Goal: Find specific page/section: Find specific page/section

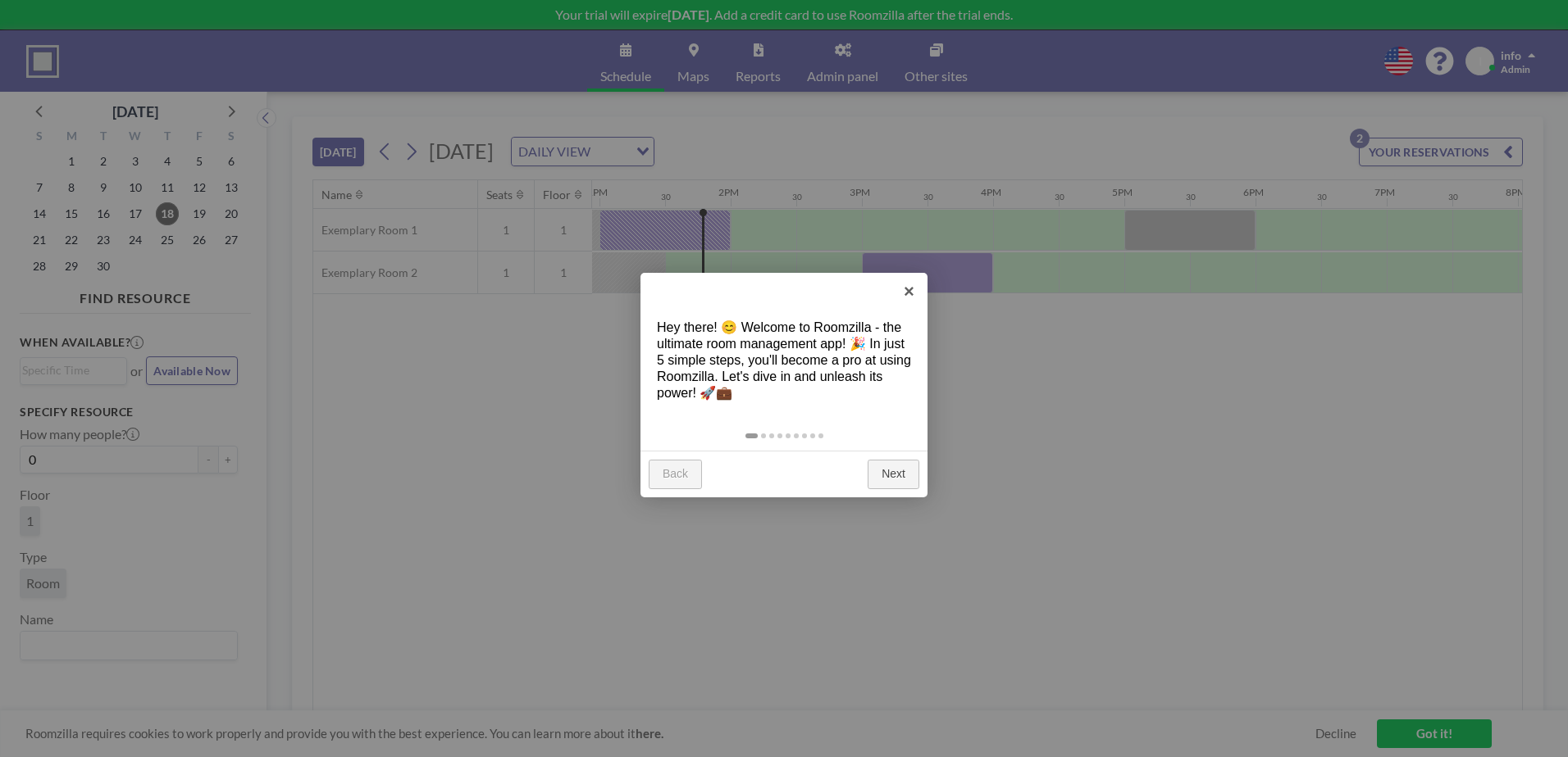
scroll to position [0, 1706]
click at [881, 473] on link "Next" at bounding box center [893, 474] width 52 height 29
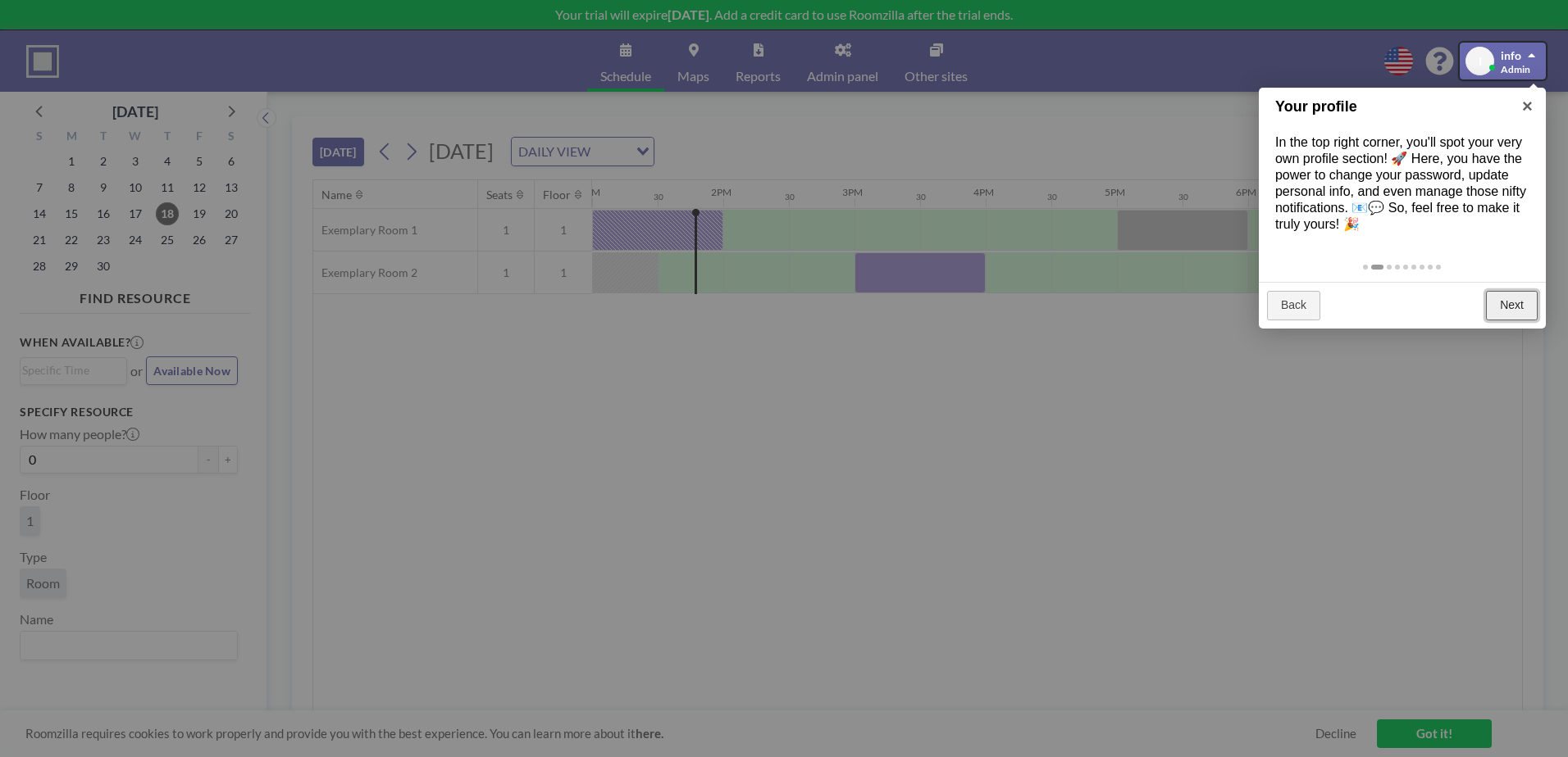
click at [1500, 301] on link "Next" at bounding box center [1511, 305] width 52 height 29
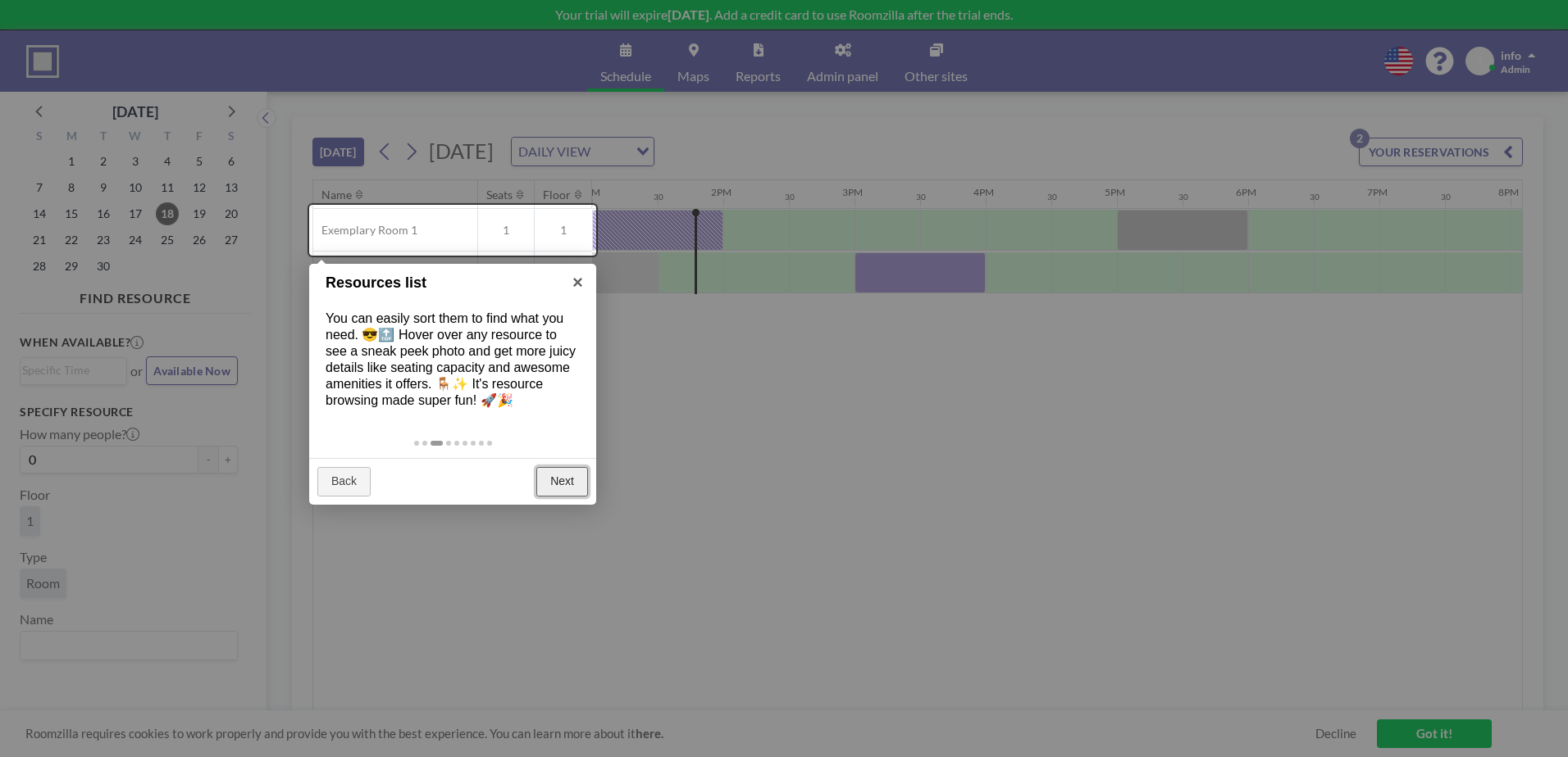
click at [563, 486] on link "Next" at bounding box center [562, 482] width 52 height 29
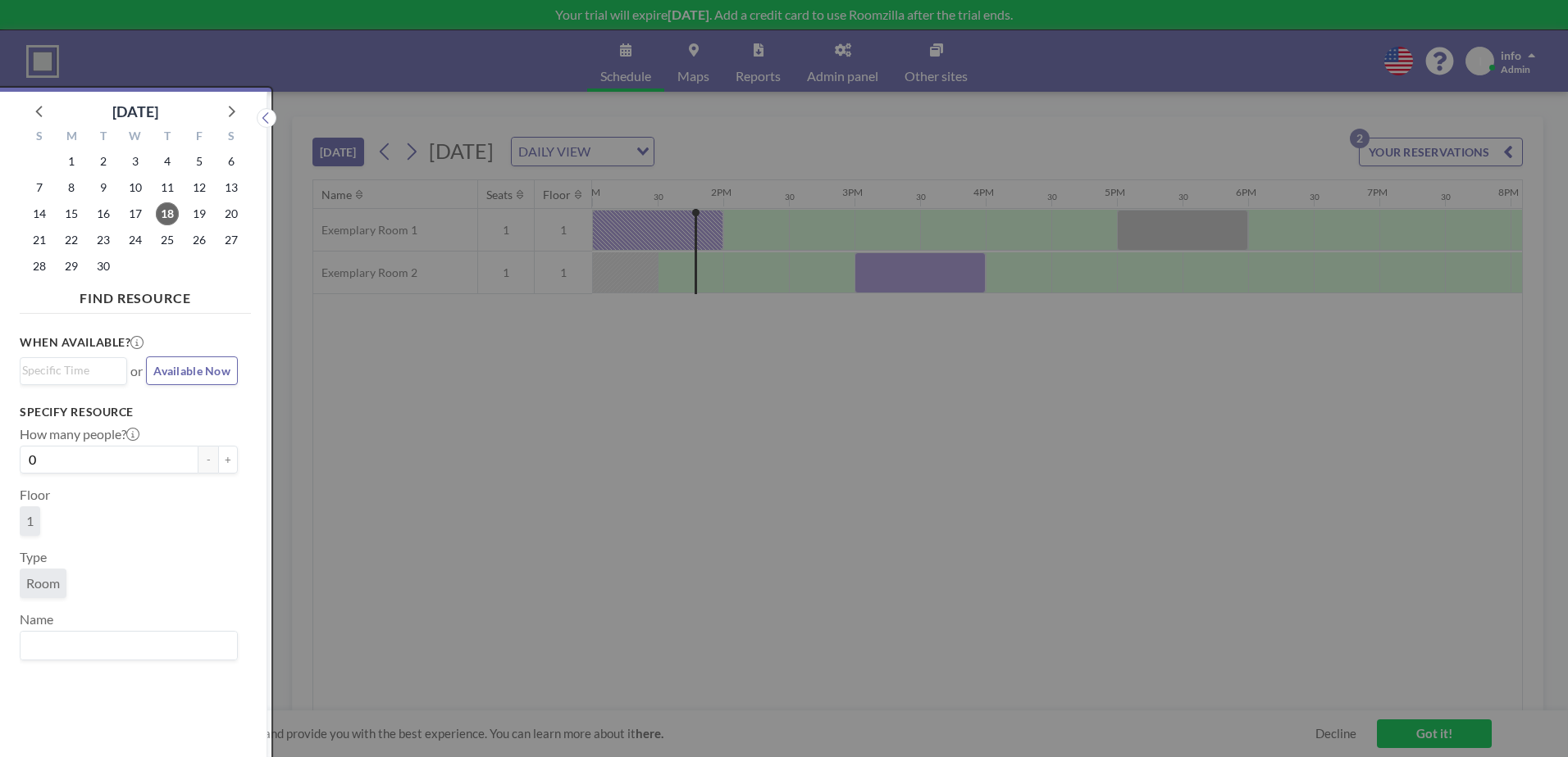
scroll to position [4, 0]
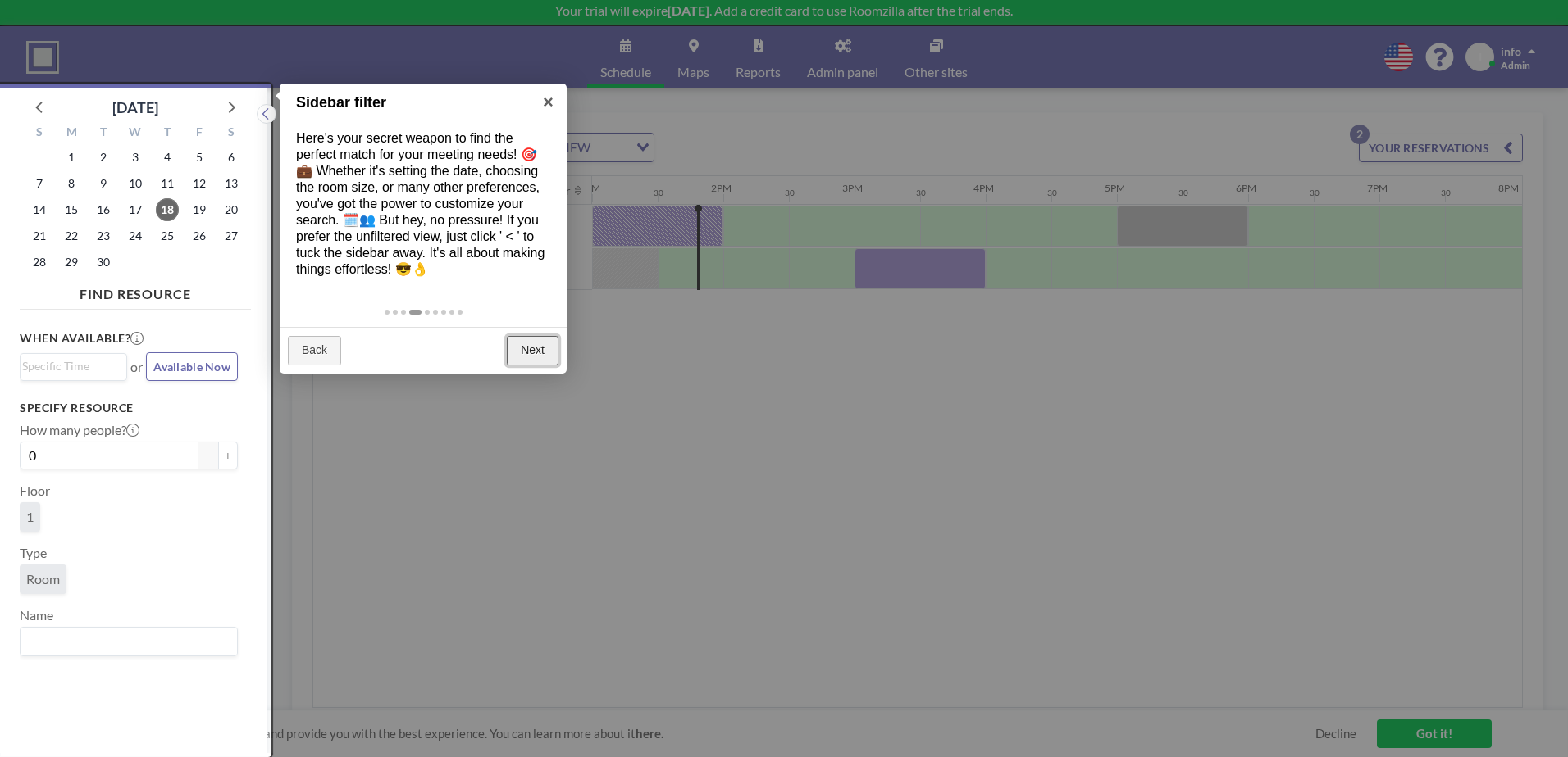
click at [527, 351] on link "Next" at bounding box center [532, 351] width 52 height 29
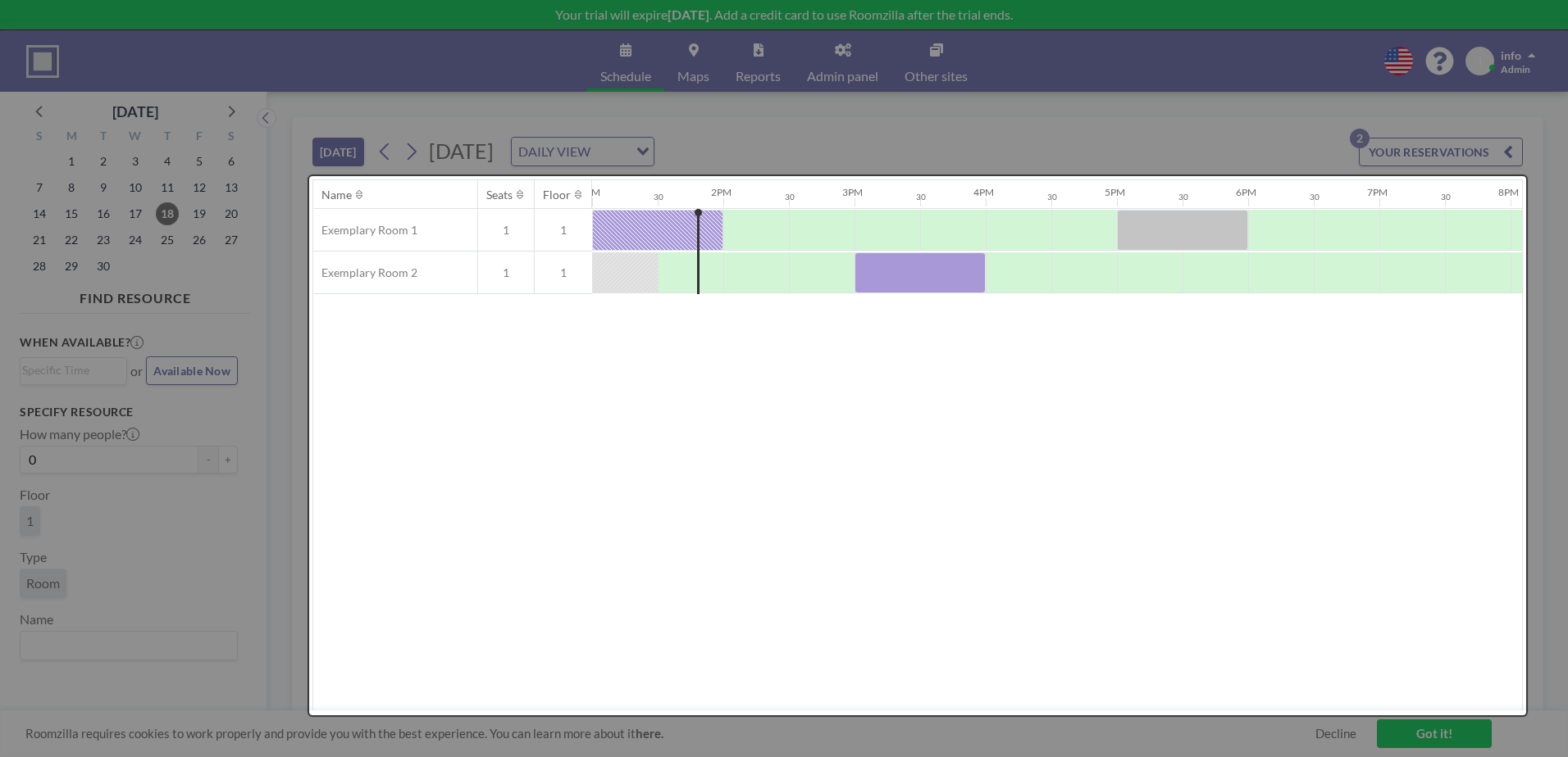
scroll to position [0, 0]
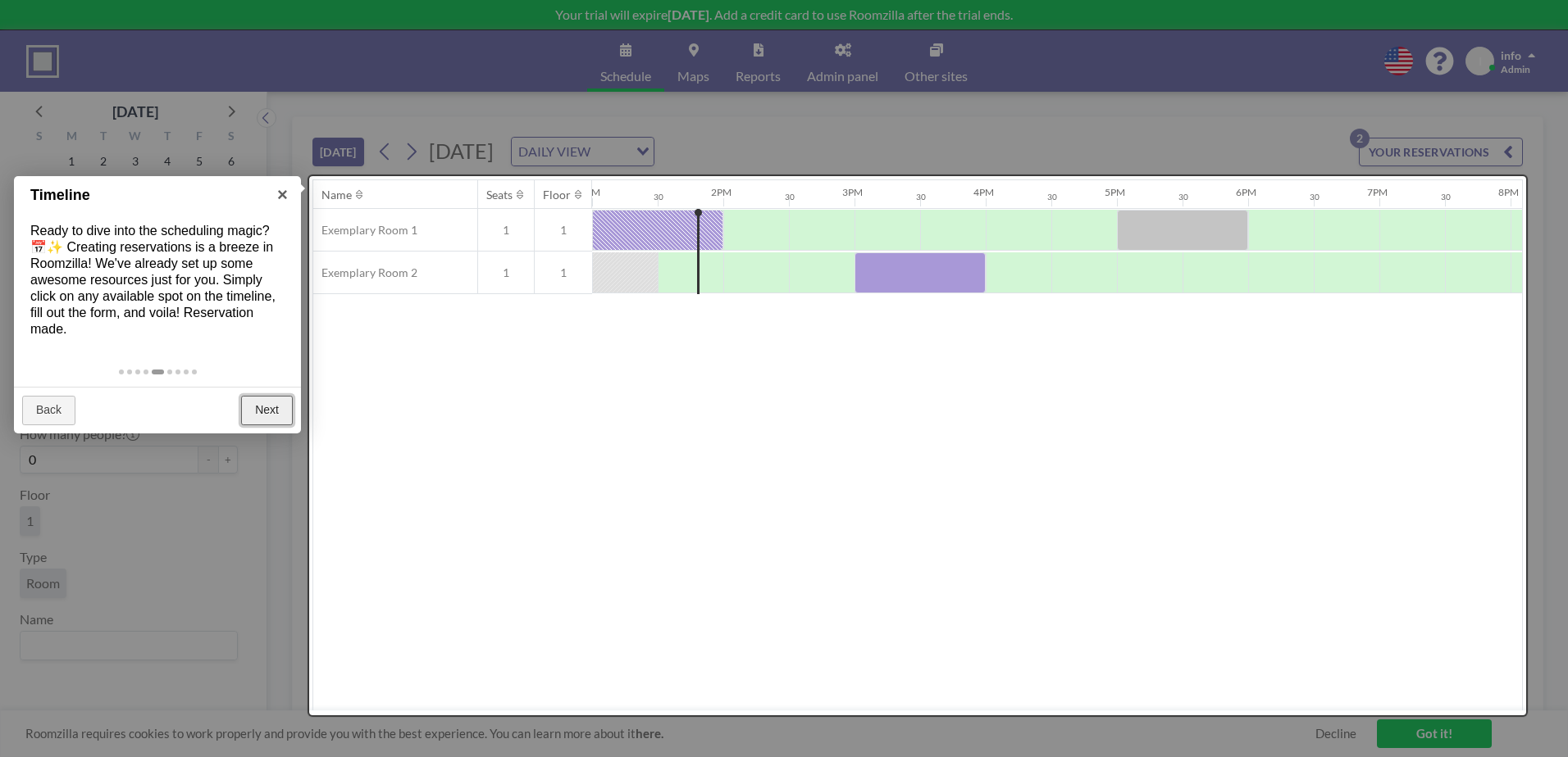
click at [273, 407] on link "Next" at bounding box center [266, 410] width 52 height 29
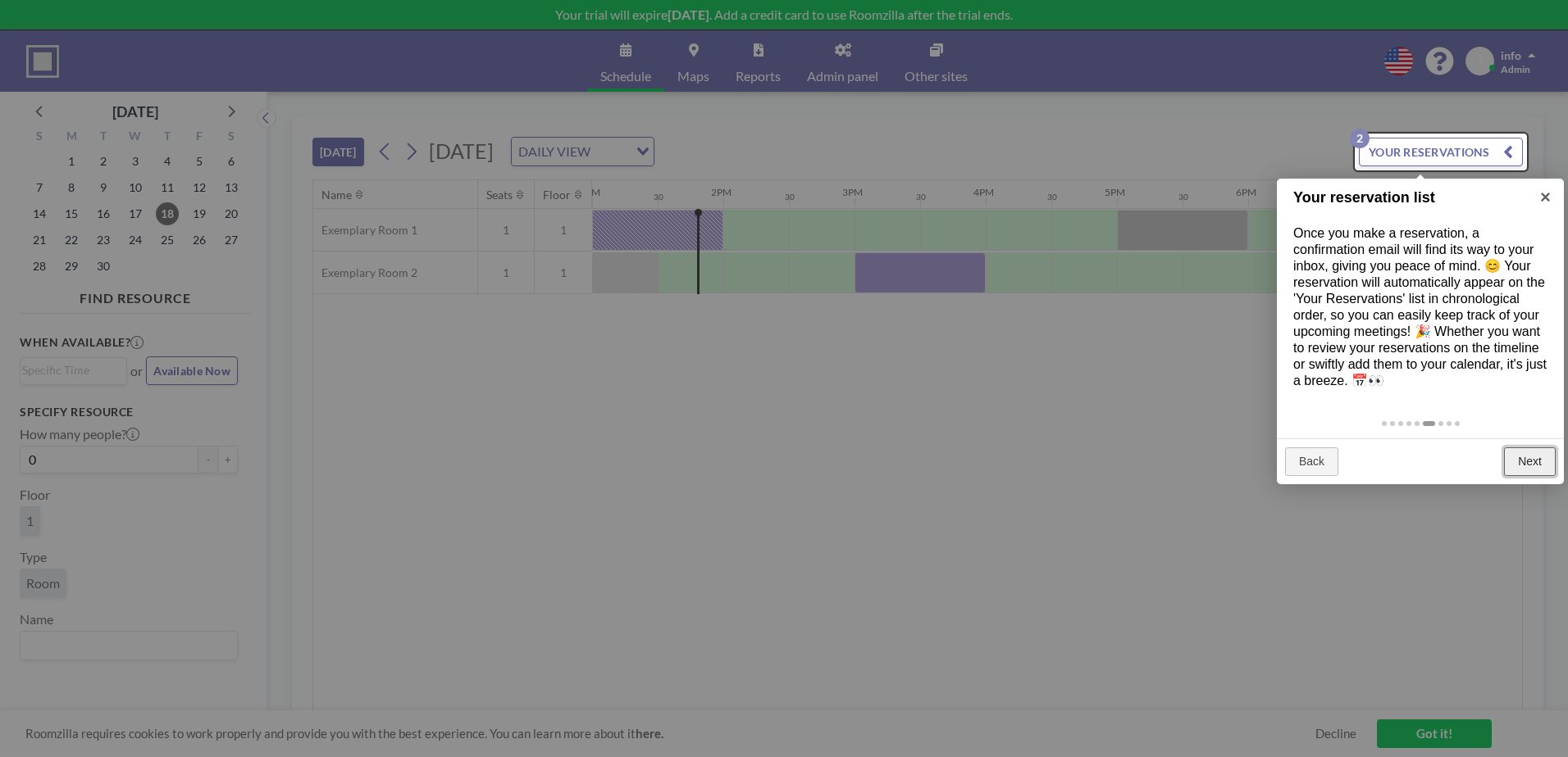
click at [1530, 459] on link "Next" at bounding box center [1530, 462] width 52 height 29
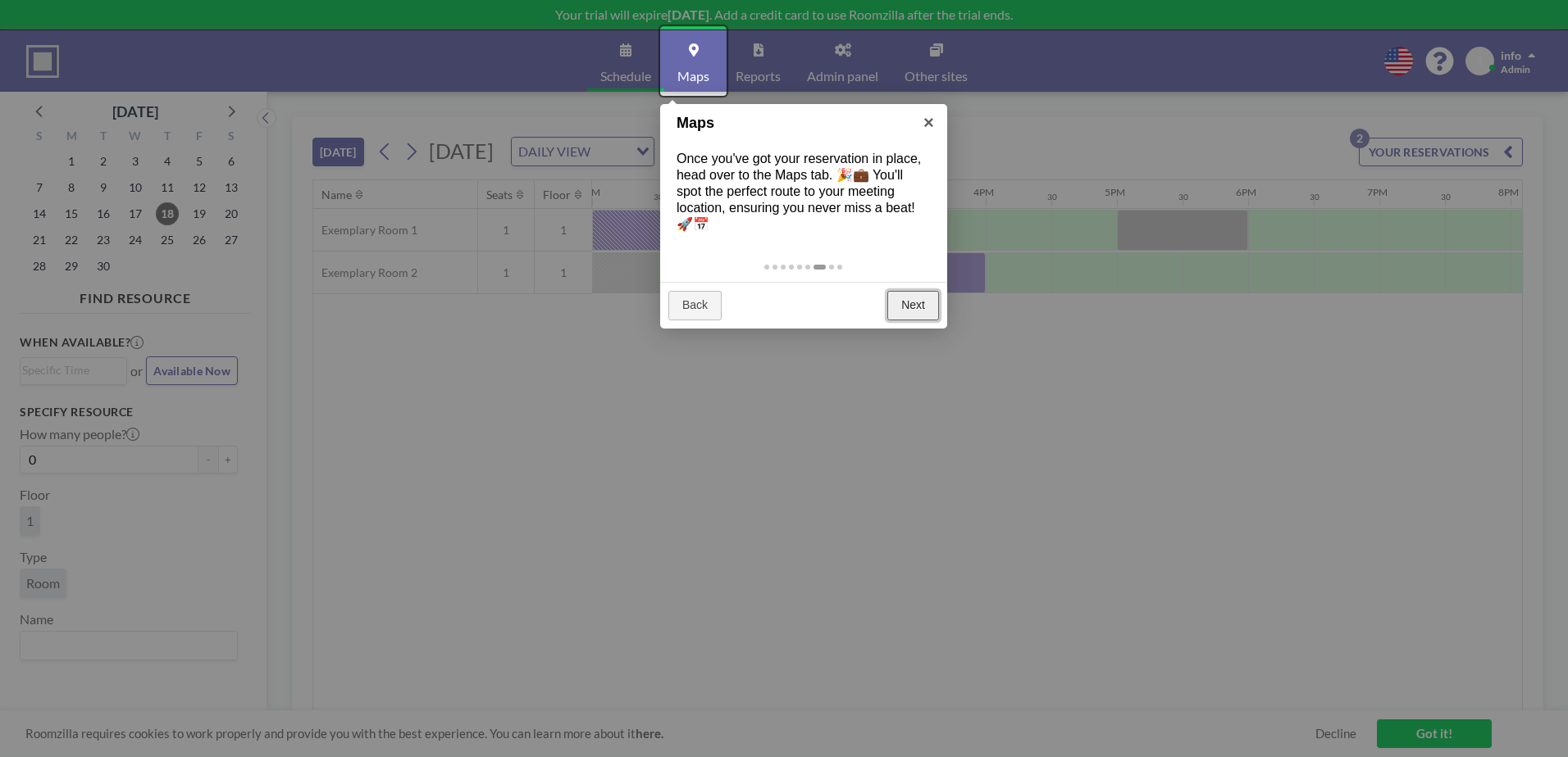
click at [905, 301] on link "Next" at bounding box center [913, 305] width 52 height 29
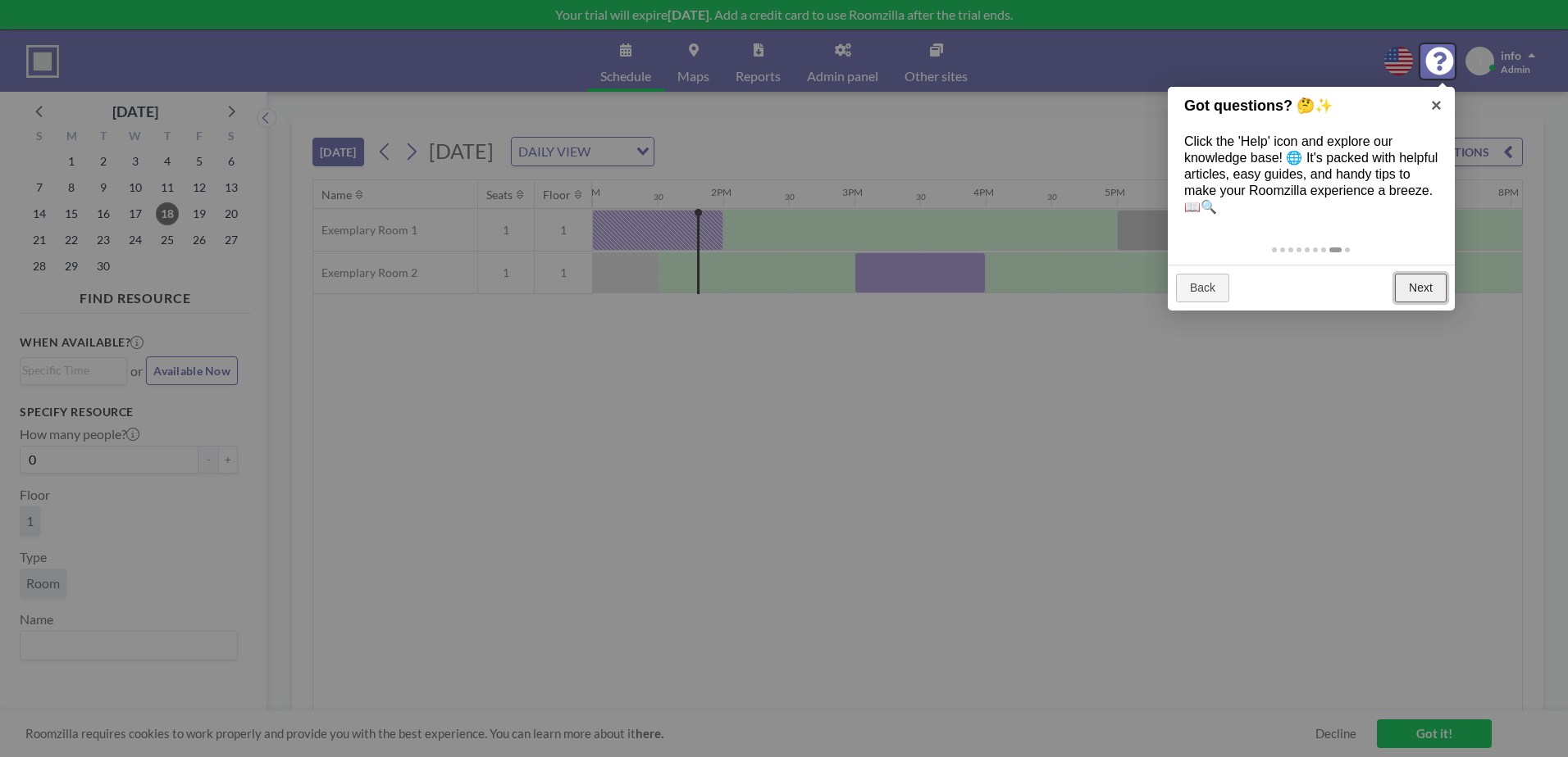
click at [1430, 285] on link "Next" at bounding box center [1421, 289] width 52 height 29
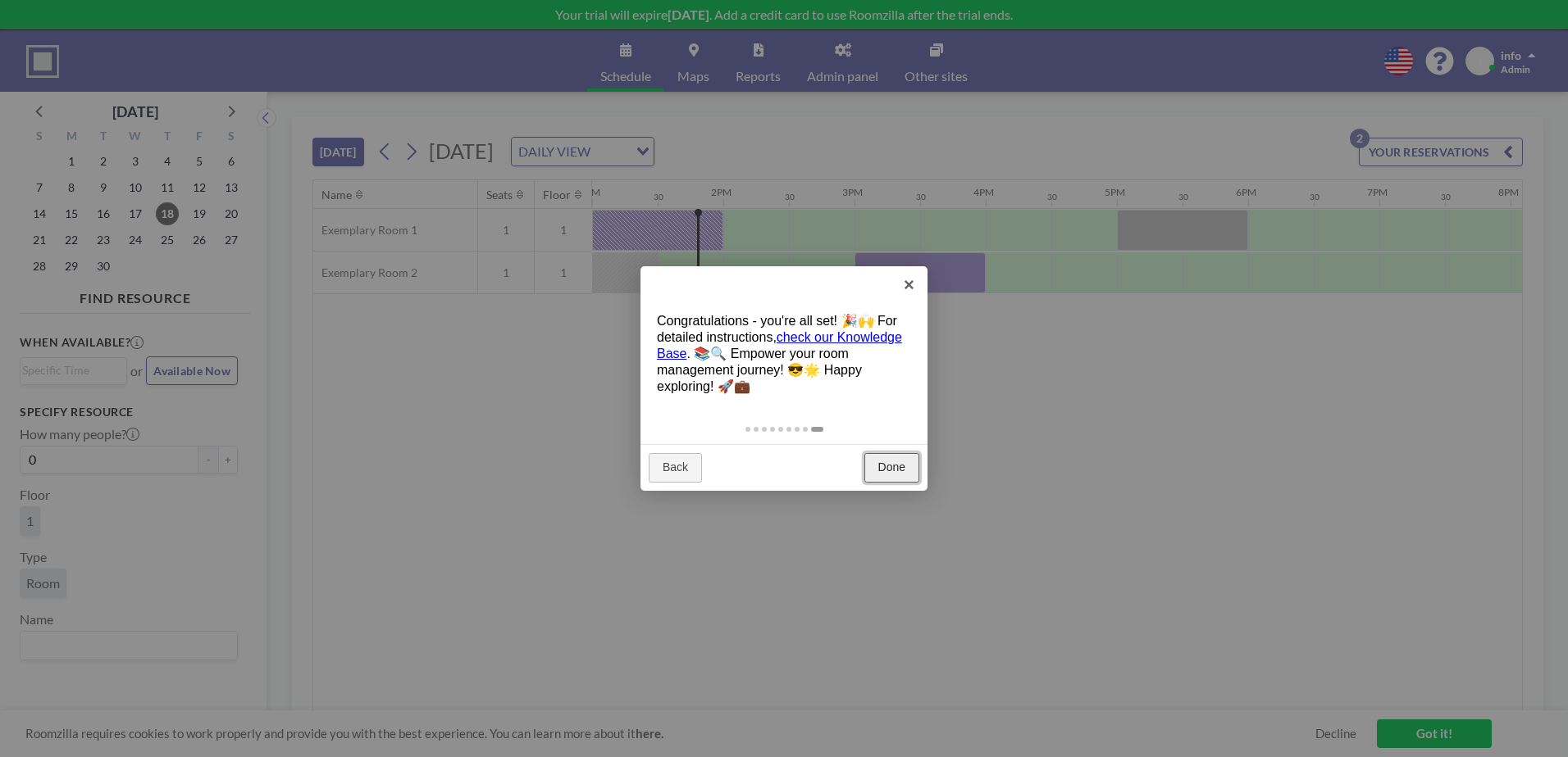
click at [882, 463] on link "Done" at bounding box center [892, 468] width 55 height 29
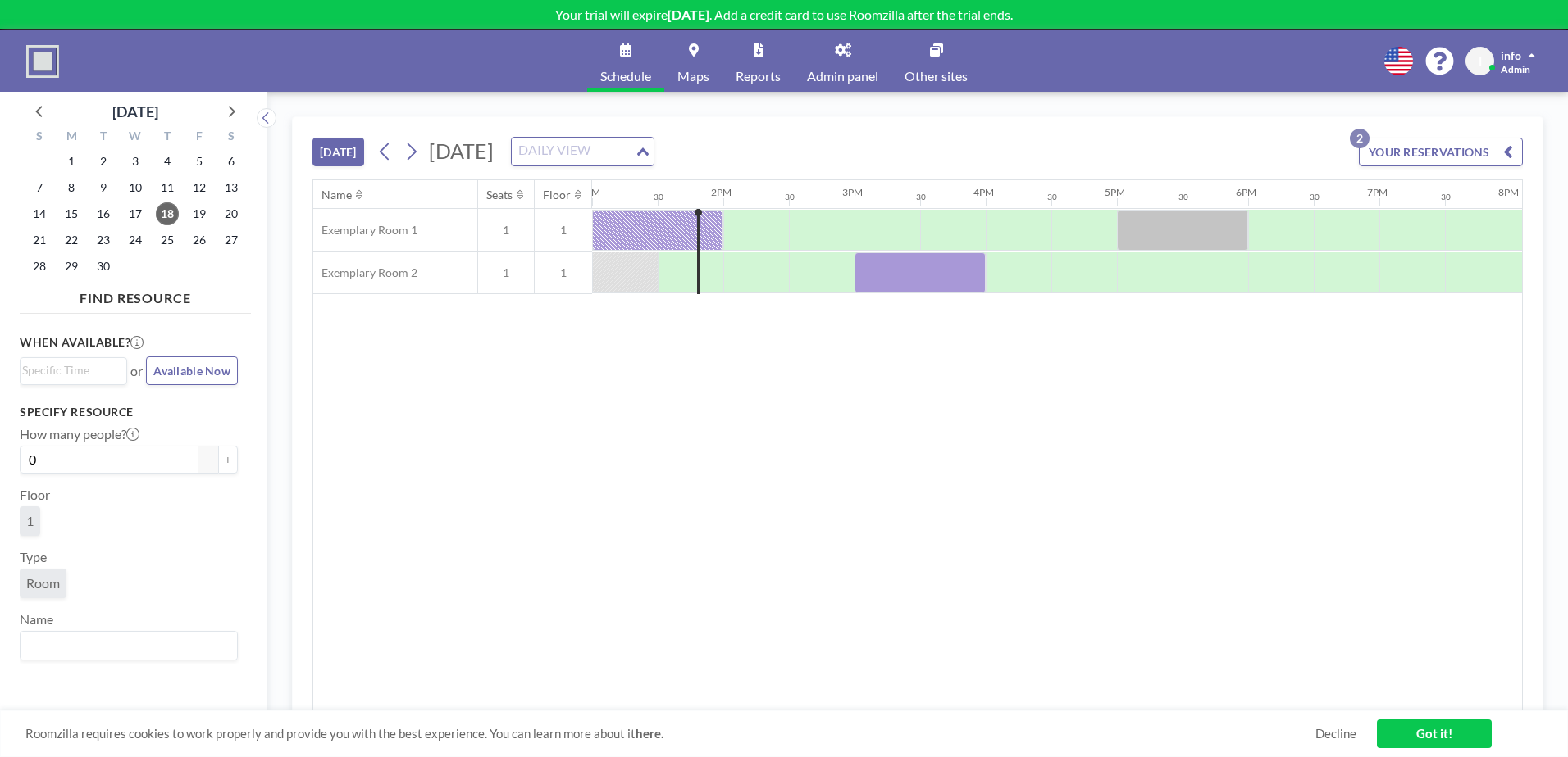
click at [648, 151] on icon "Search for option" at bounding box center [644, 151] width 12 height 8
click at [808, 208] on li "WEEKLY VIEW" at bounding box center [794, 204] width 140 height 24
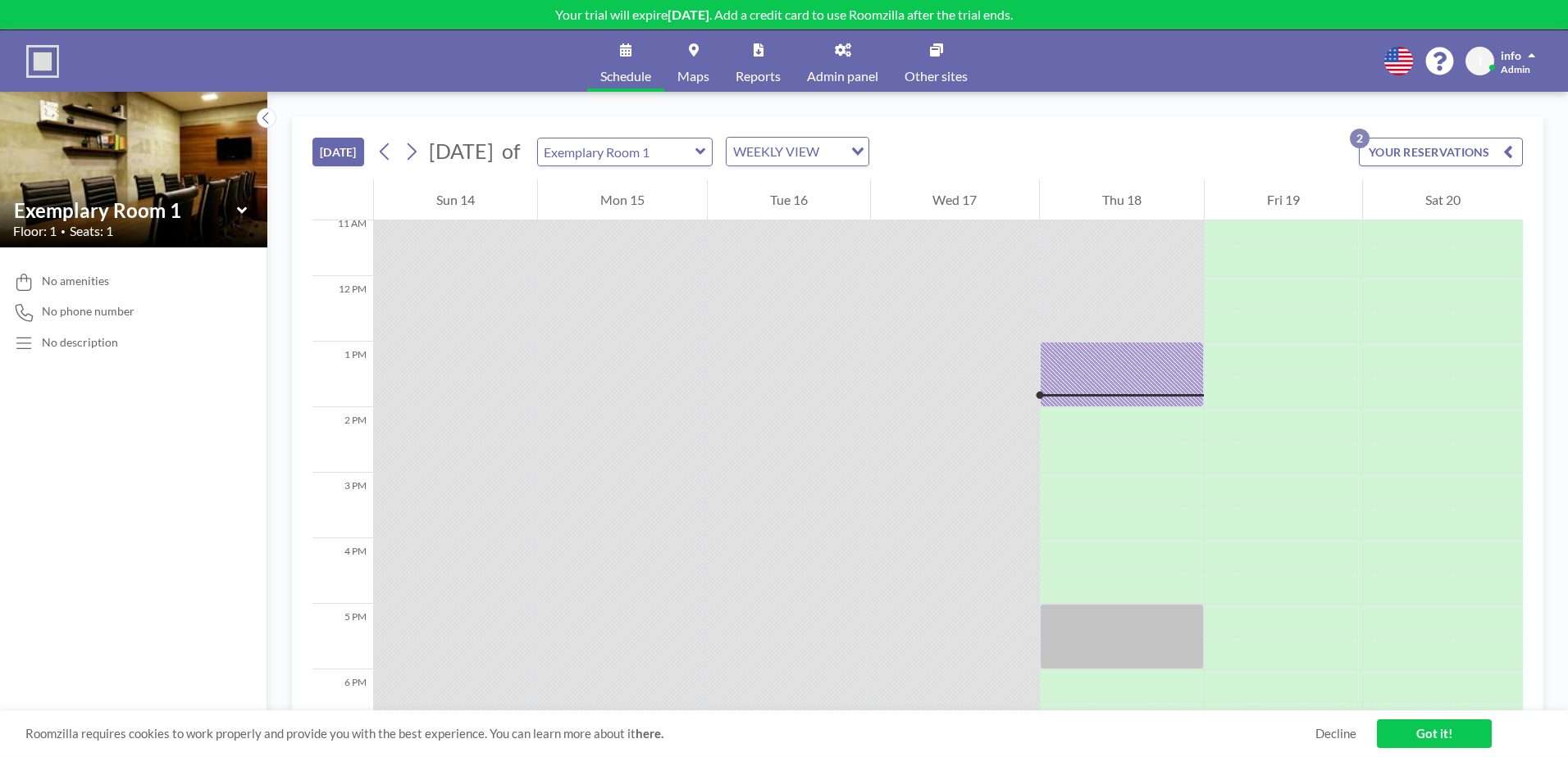
scroll to position [771, 0]
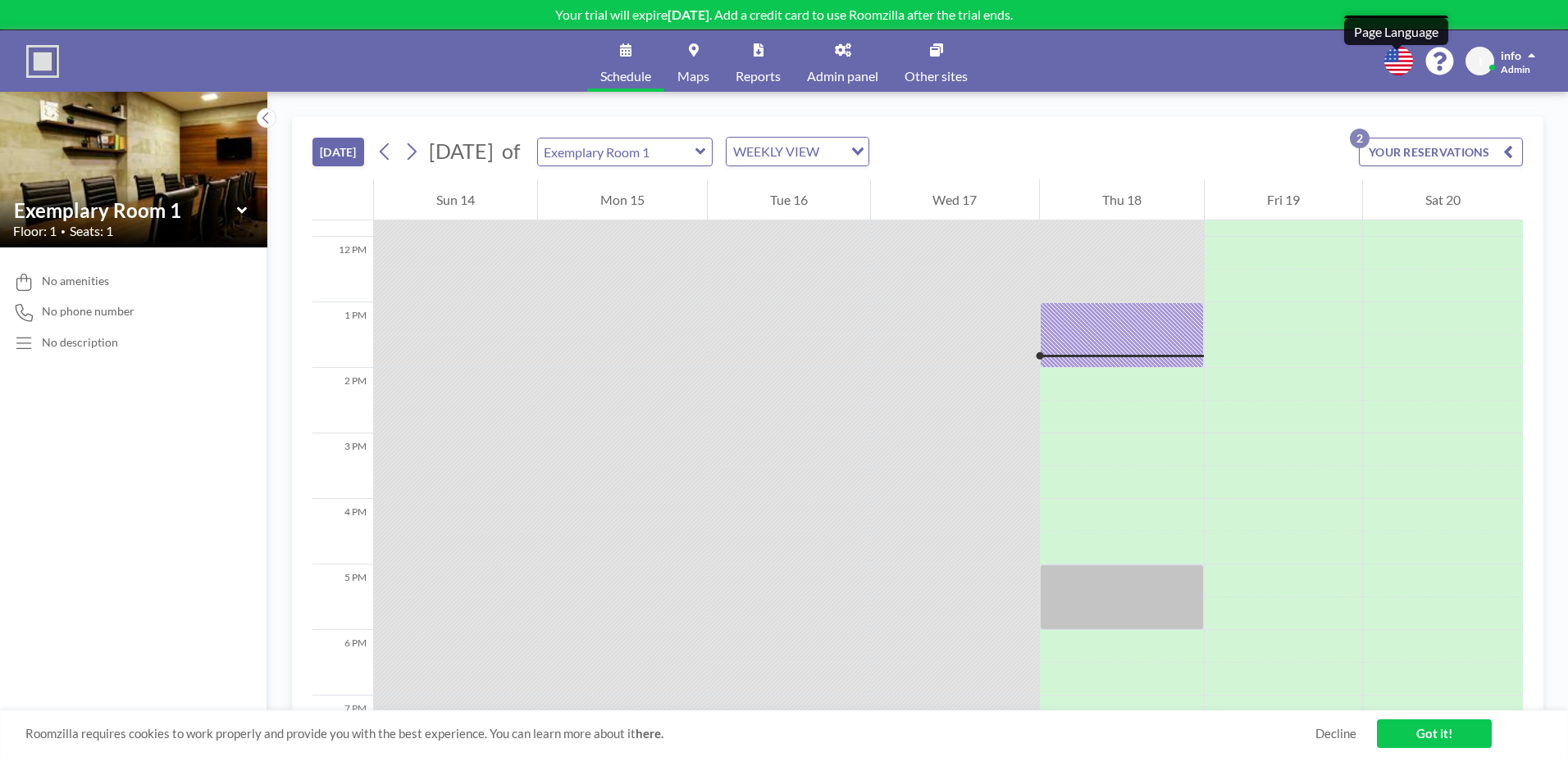
click at [1401, 62] on icon at bounding box center [1398, 61] width 28 height 28
click at [846, 64] on div at bounding box center [784, 378] width 1568 height 757
click at [846, 64] on link "Admin panel" at bounding box center [842, 61] width 97 height 62
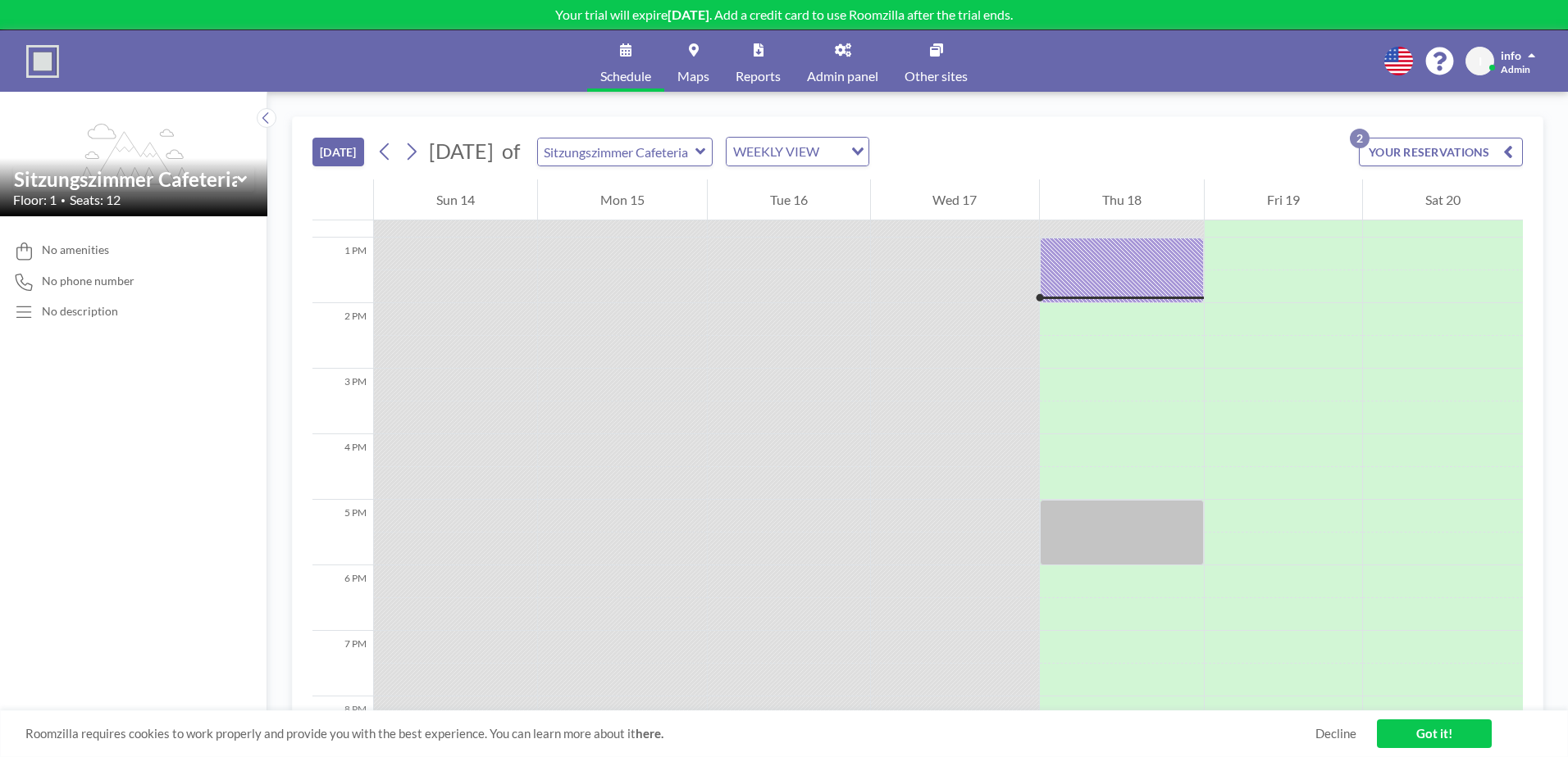
scroll to position [852, 0]
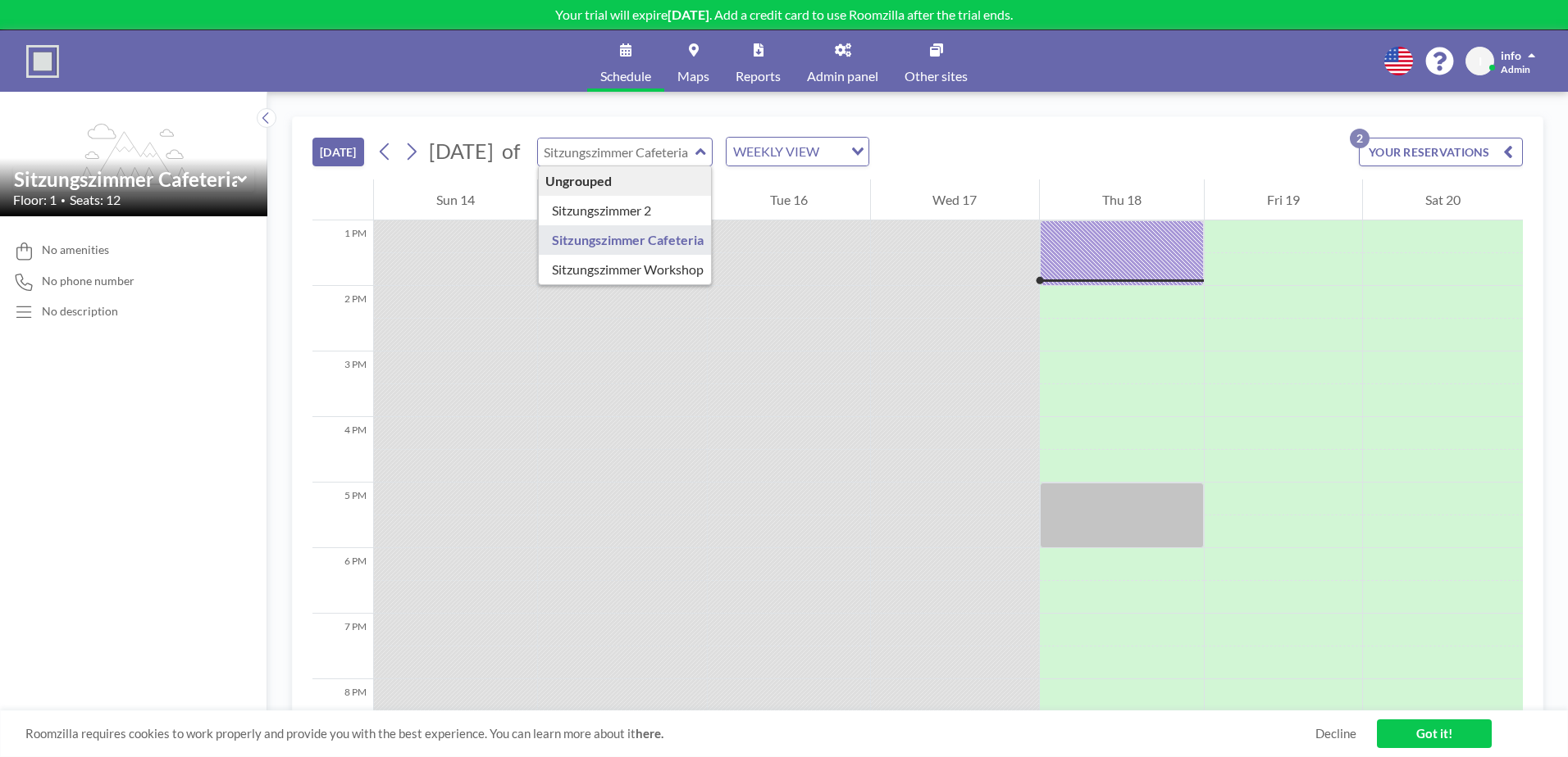
click at [696, 156] on input "text" at bounding box center [617, 152] width 157 height 27
type input "Sitzungszimmer Cafeteria"
click at [843, 156] on div "WEEKLY VIEW" at bounding box center [785, 149] width 117 height 25
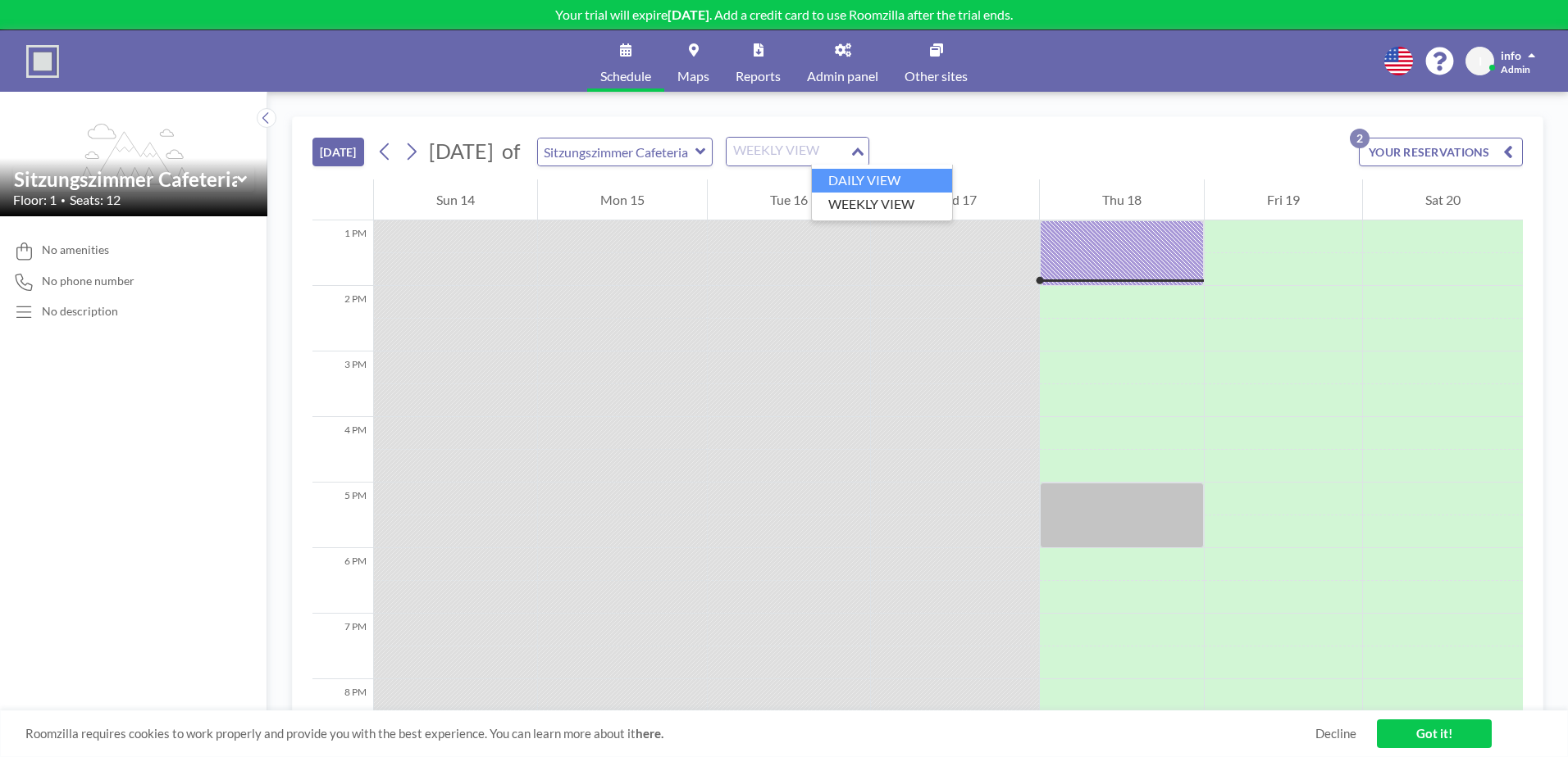
click at [873, 178] on li "DAILY VIEW" at bounding box center [881, 181] width 140 height 24
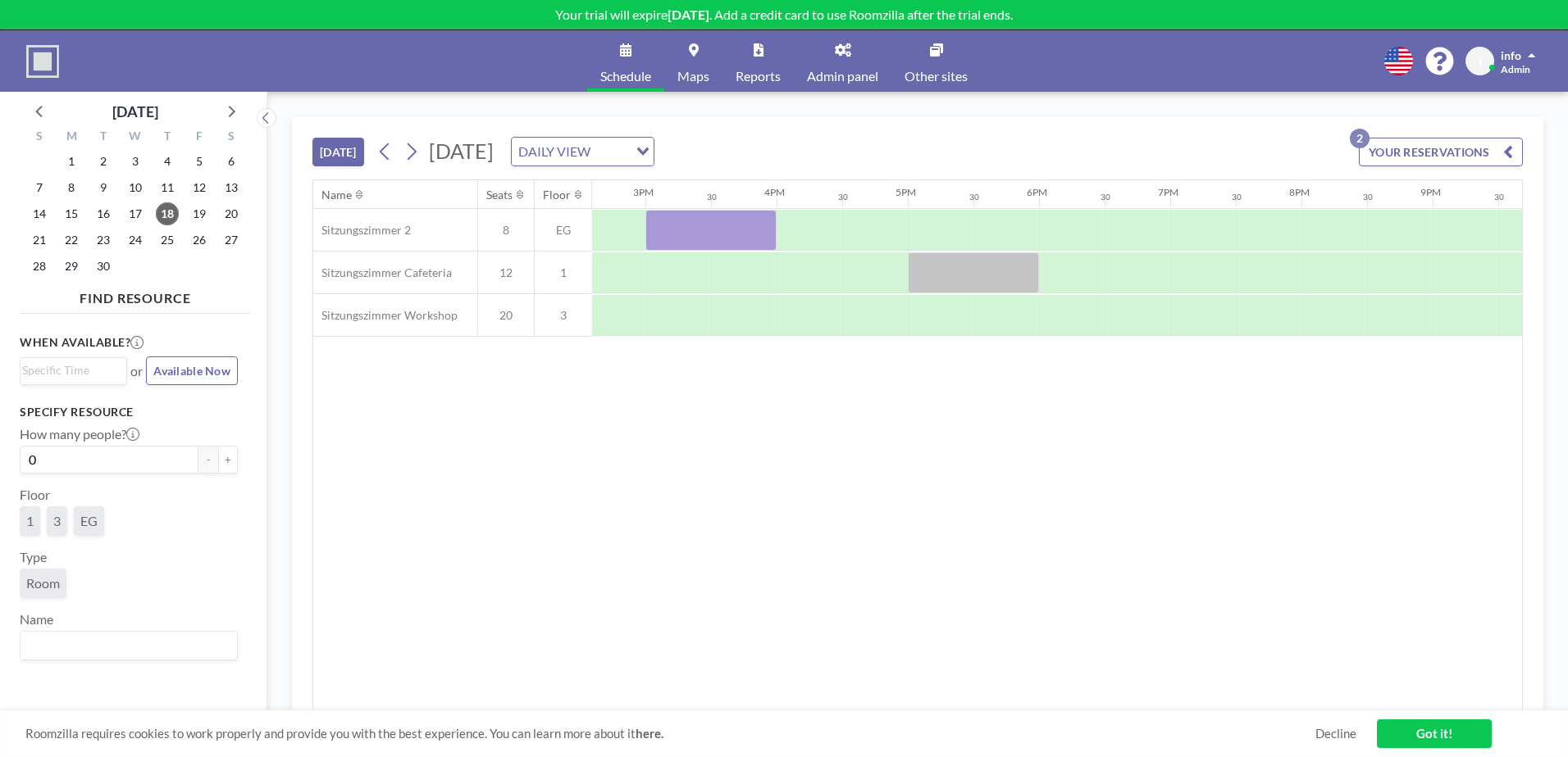
scroll to position [0, 1919]
click at [842, 65] on link "Admin panel" at bounding box center [842, 61] width 97 height 62
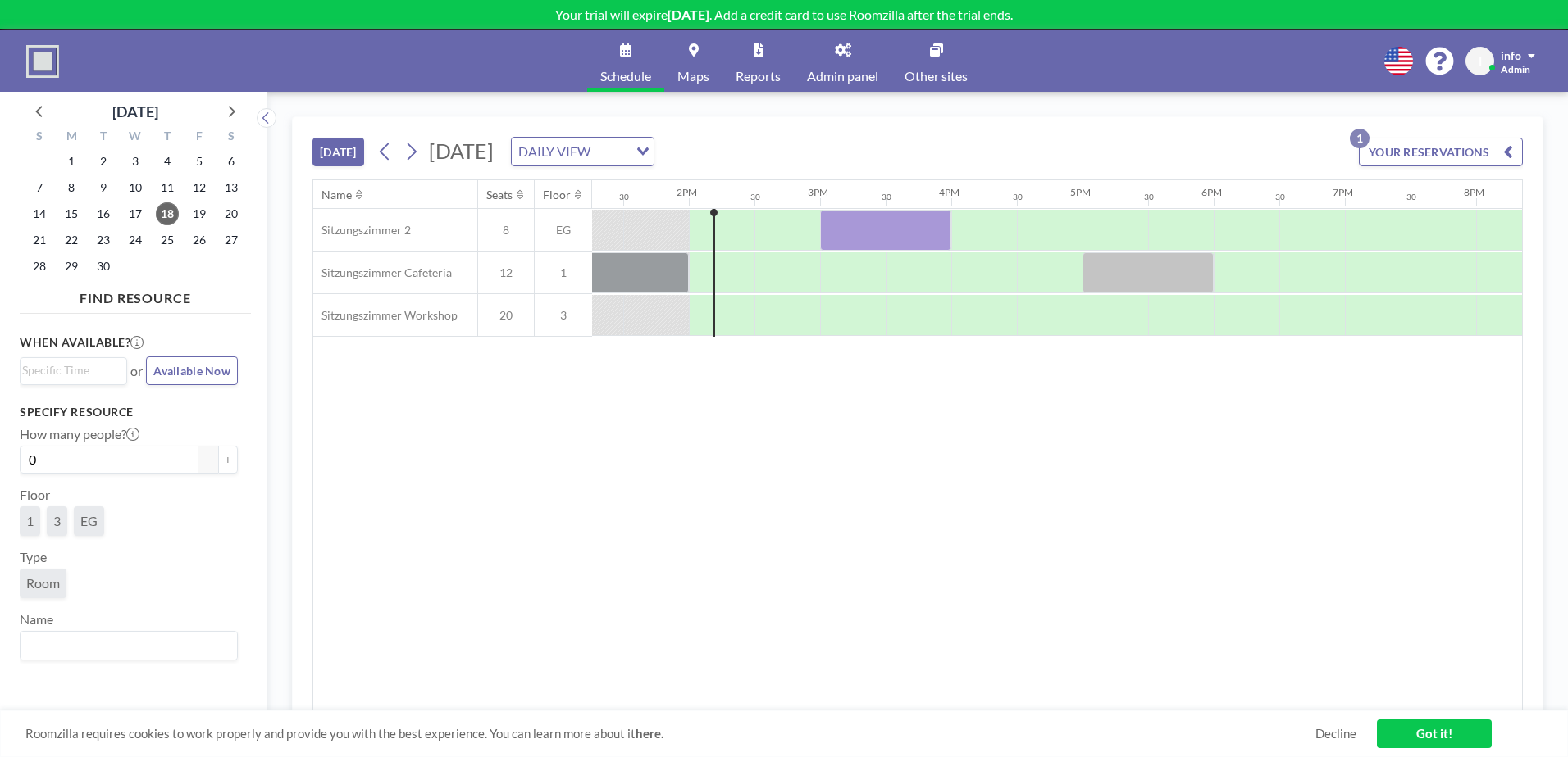
scroll to position [0, 1771]
